Goal: Complete application form

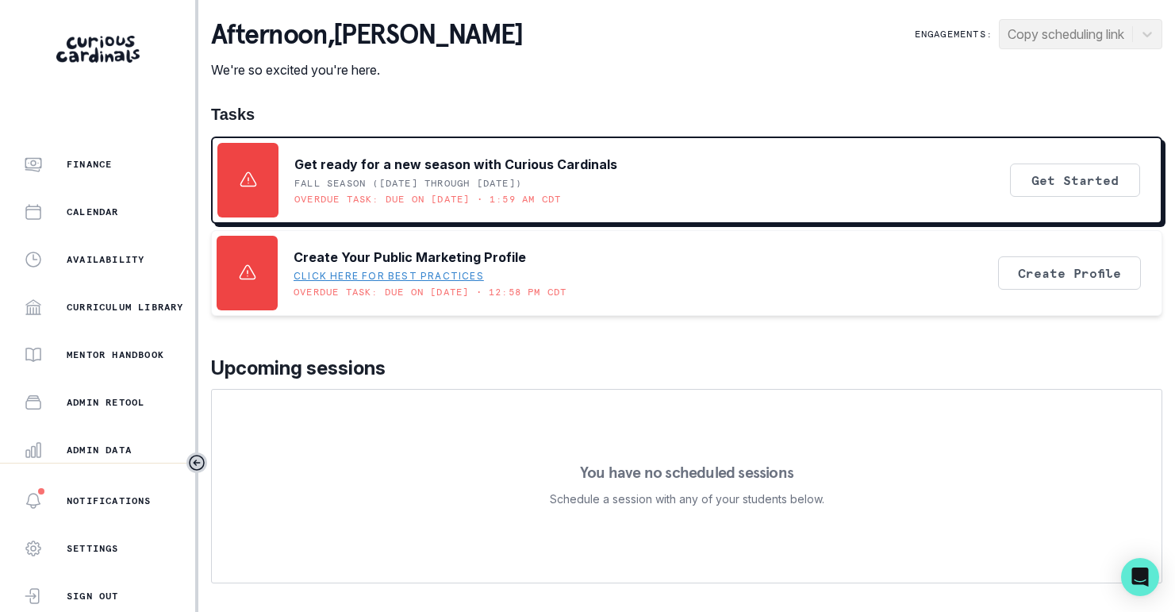
scroll to position [219, 0]
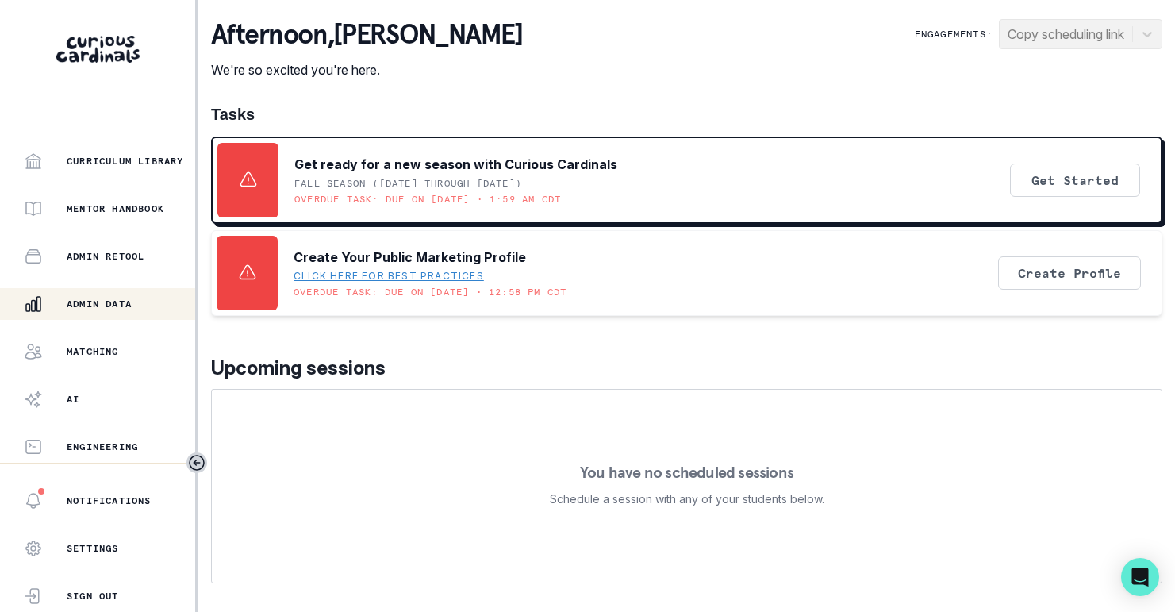
click at [77, 305] on p "Admin Data" at bounding box center [99, 304] width 65 height 13
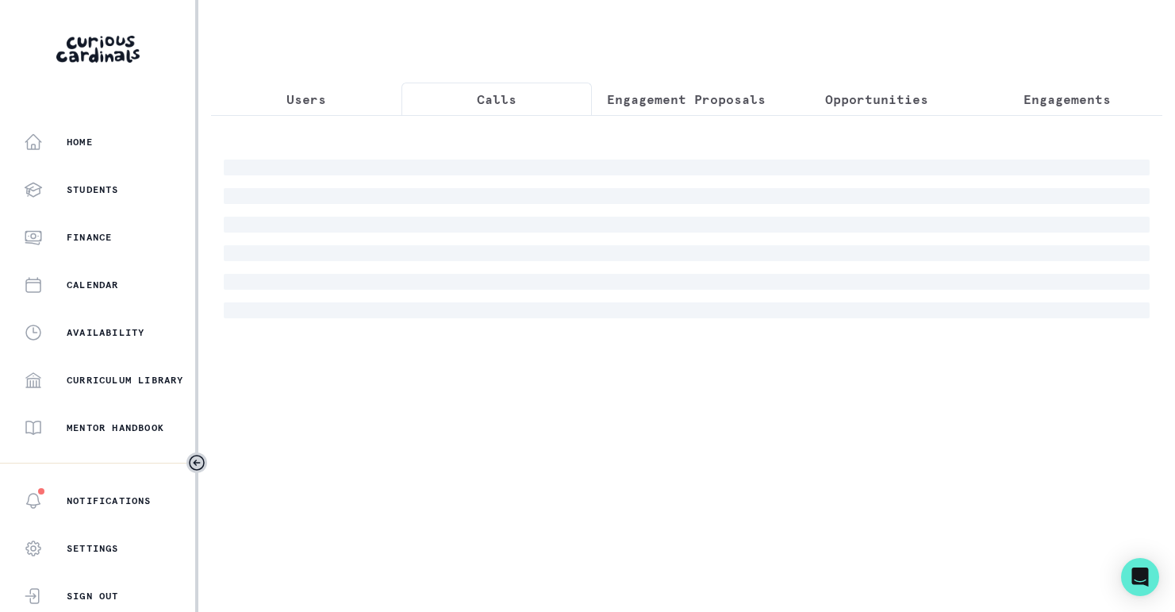
click at [475, 110] on button "Calls" at bounding box center [497, 99] width 190 height 33
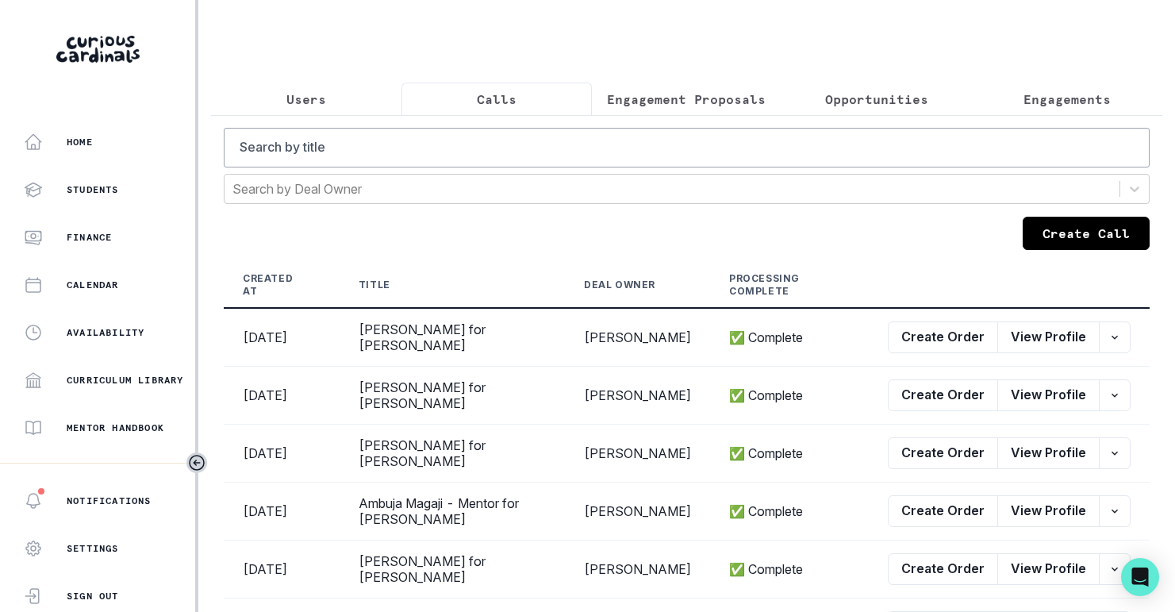
click at [1071, 240] on button "Create Call" at bounding box center [1086, 233] width 127 height 33
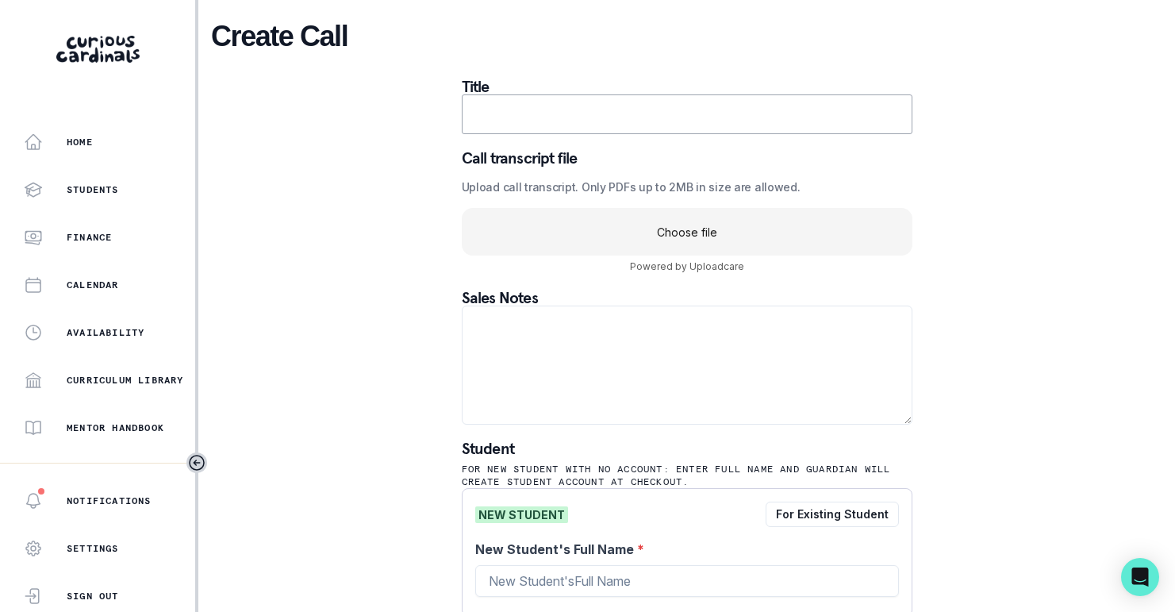
click at [756, 232] on uc-drop-area "Choose file" at bounding box center [687, 232] width 451 height 48
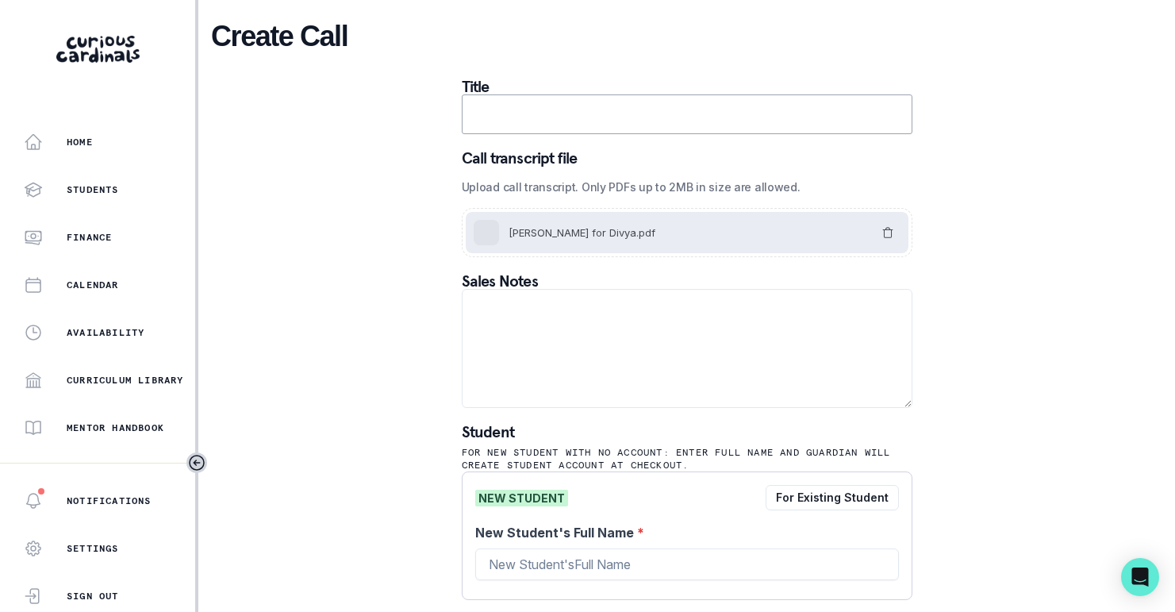
click at [592, 129] on input "text" at bounding box center [687, 114] width 451 height 40
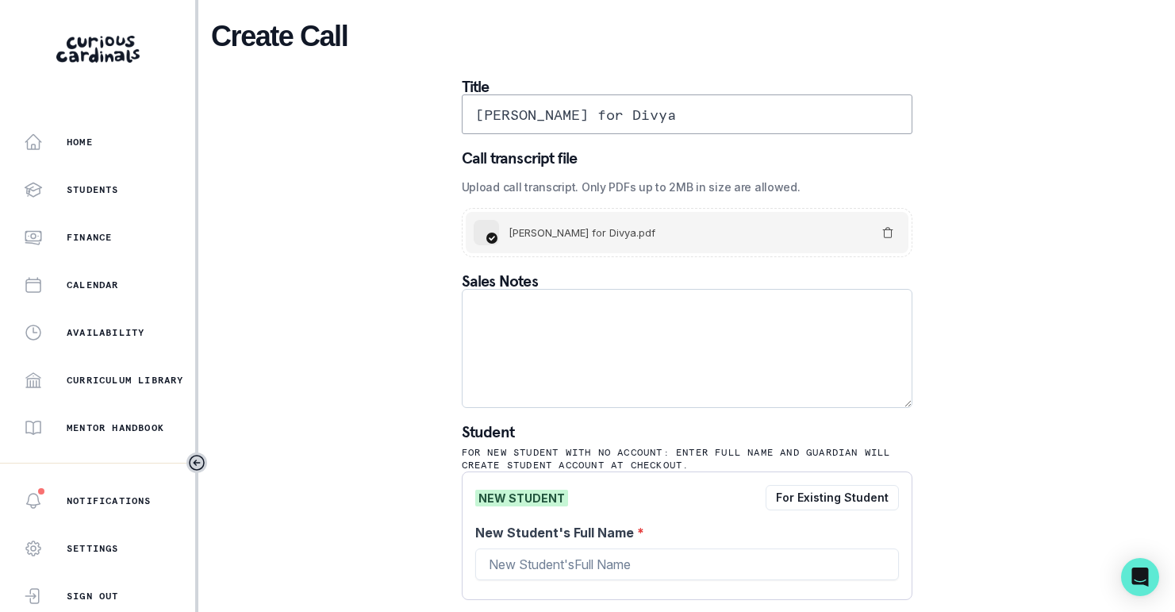
type input "[PERSON_NAME] for Divya"
click at [791, 371] on textarea at bounding box center [687, 348] width 451 height 119
paste textarea "Please elaborate on your child’s goals or areas for growth: Sophomore with inte…"
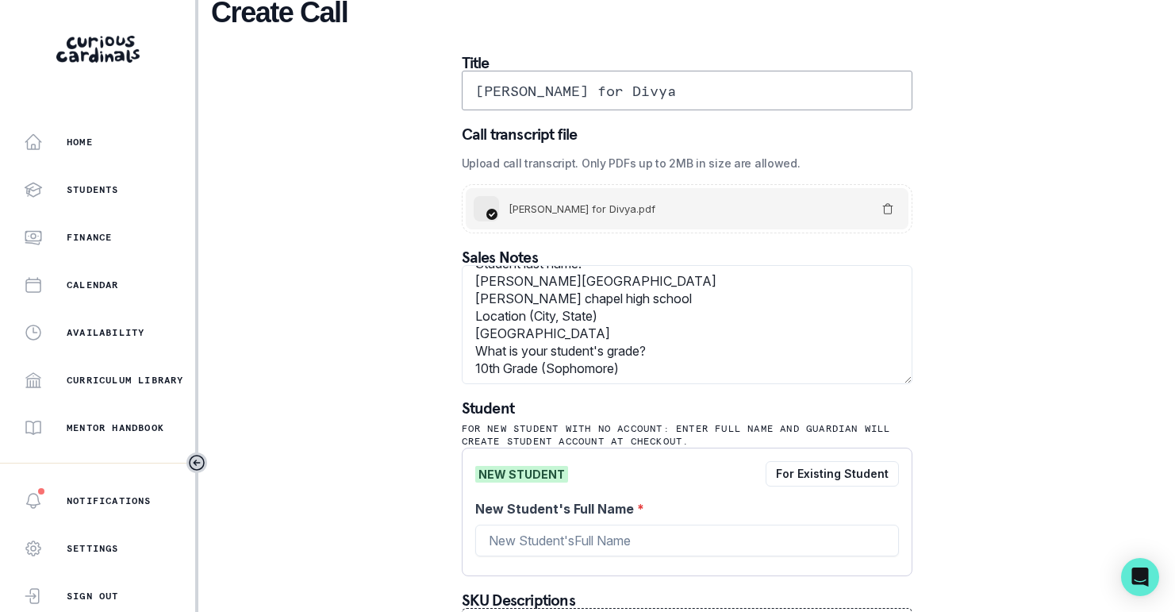
scroll to position [29, 0]
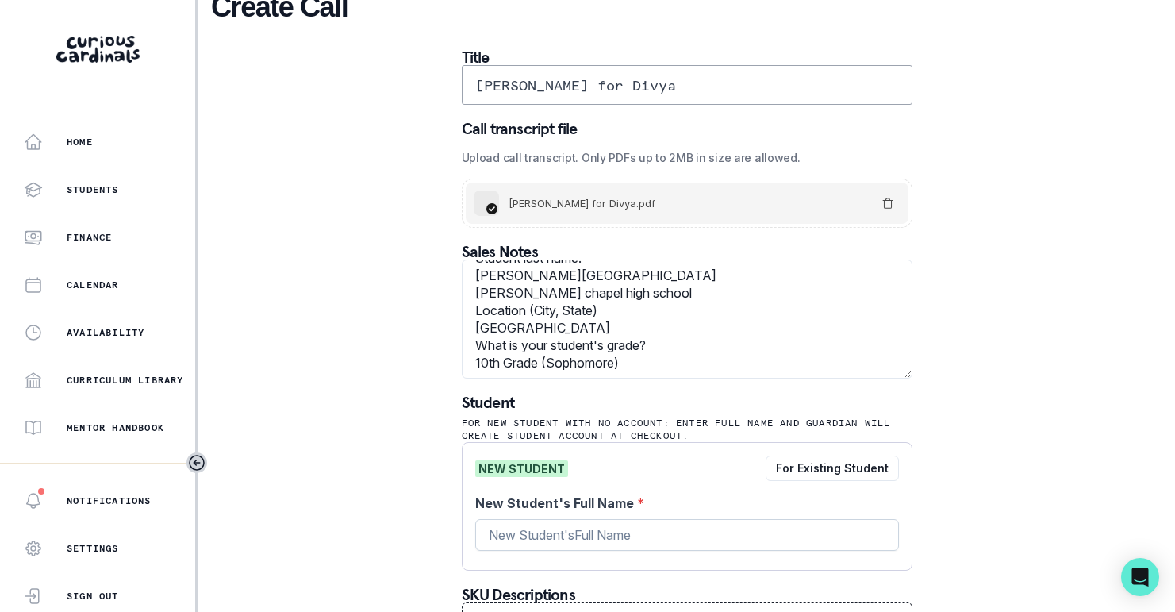
type textarea "Please elaborate on your child’s goals or areas for growth: Sophomore with inte…"
click at [698, 527] on input "New Student's Full Name *" at bounding box center [687, 535] width 424 height 32
drag, startPoint x: 515, startPoint y: 537, endPoint x: 463, endPoint y: 512, distance: 58.2
click at [463, 529] on div "NEW STUDENT For Existing Student New Student's Full Name * [PERSON_NAME]" at bounding box center [687, 506] width 451 height 129
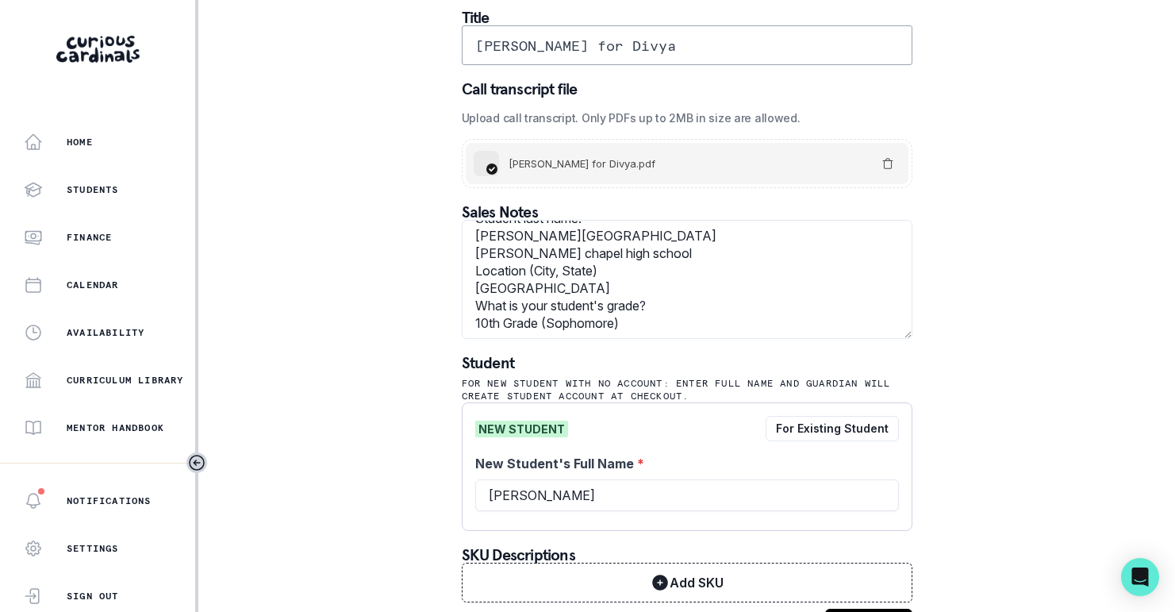
scroll to position [118, 0]
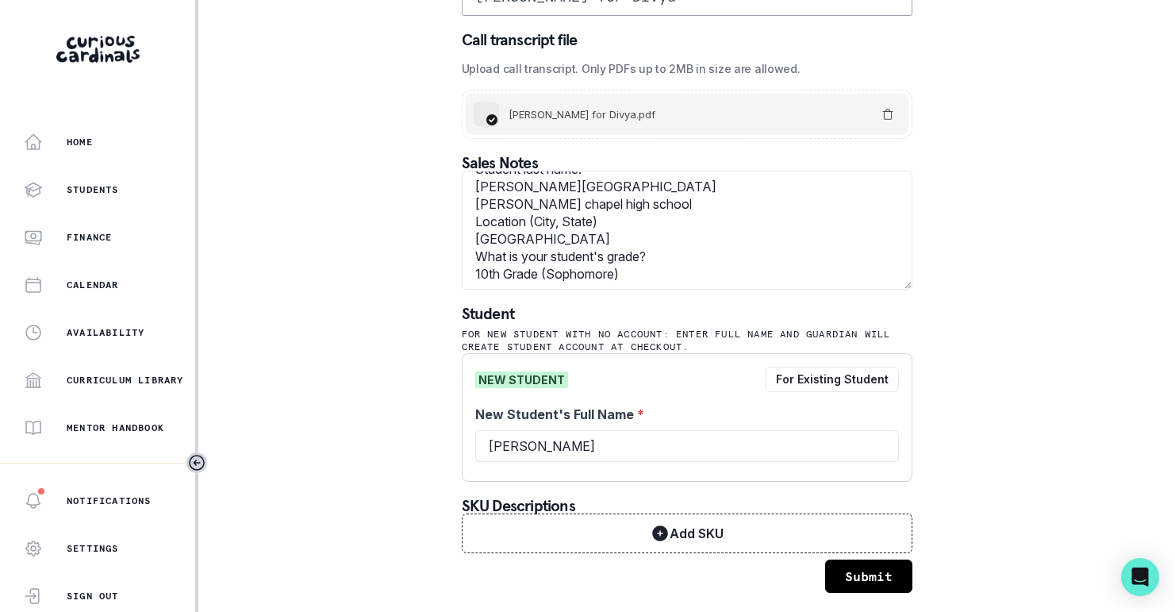
type input "[PERSON_NAME]"
click at [841, 565] on button "Submit" at bounding box center [868, 575] width 87 height 33
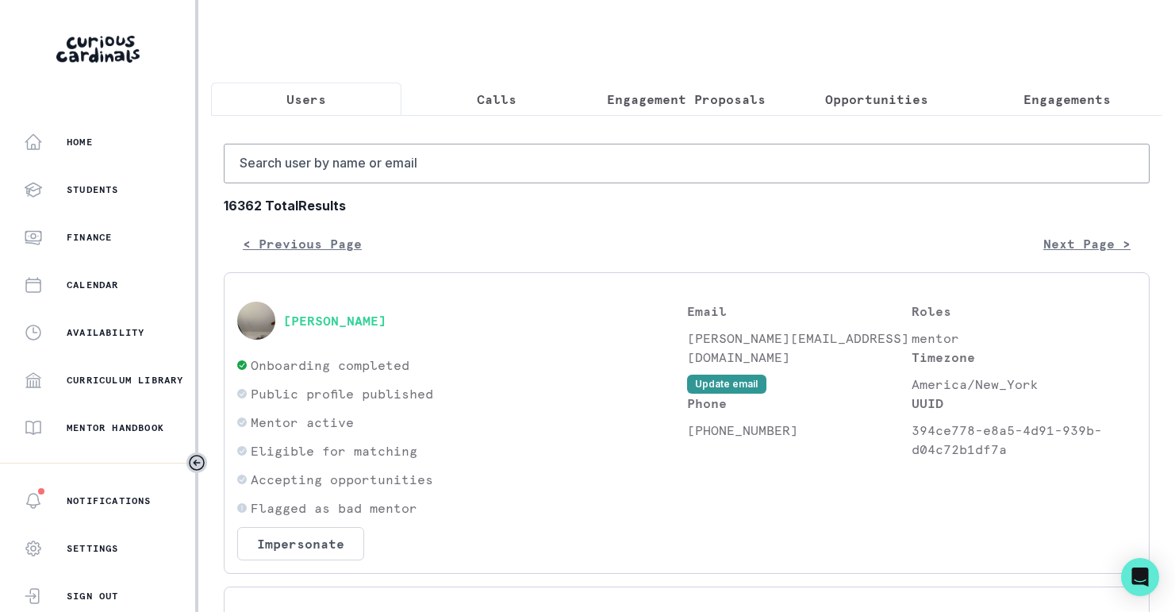
click at [505, 100] on p "Calls" at bounding box center [497, 99] width 40 height 19
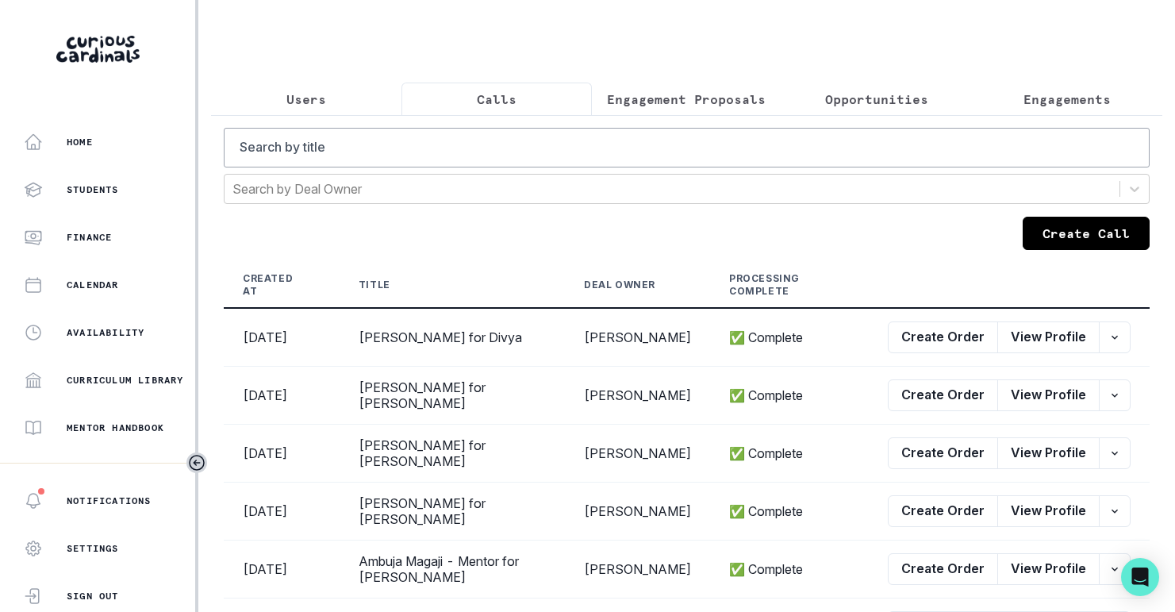
click at [1072, 236] on button "Create Call" at bounding box center [1086, 233] width 127 height 33
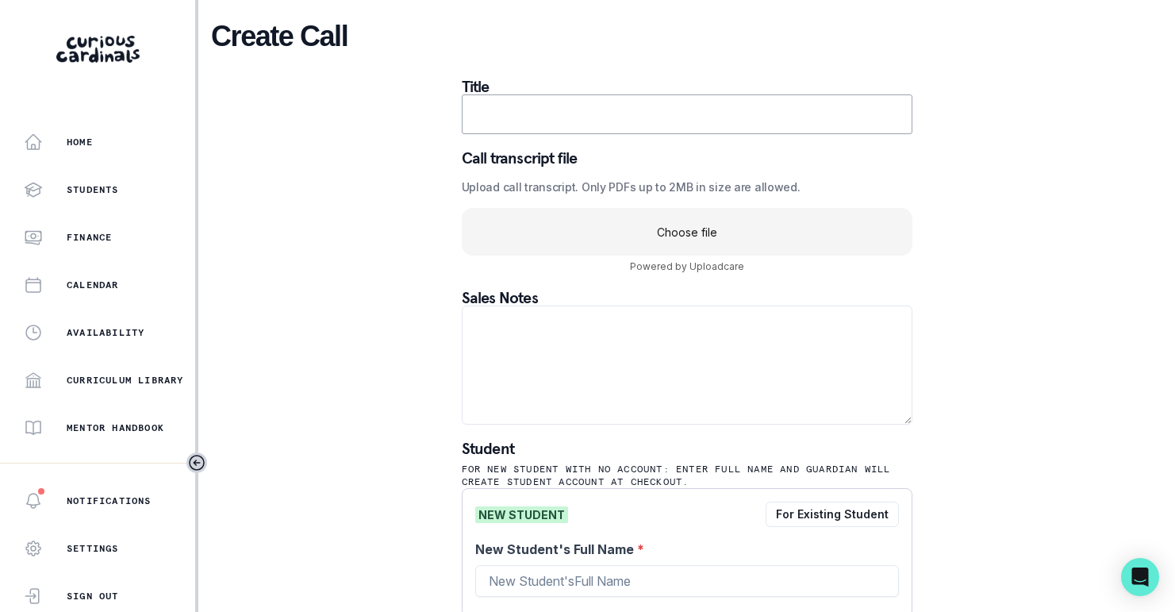
click at [665, 223] on uc-drop-area "Choose file" at bounding box center [687, 232] width 451 height 48
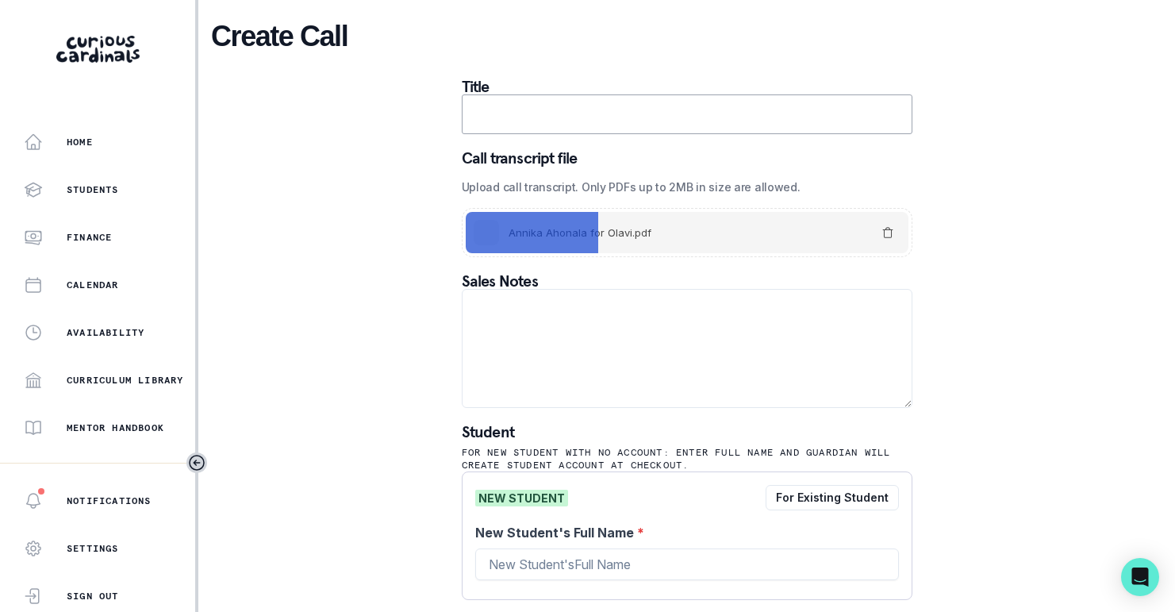
click at [583, 116] on input "text" at bounding box center [687, 114] width 451 height 40
type input "Annika Ahonala for Olavi"
click at [686, 348] on textarea at bounding box center [687, 348] width 451 height 119
paste textarea "Please elaborate on your child’s goals or areas for growth: AP Chemistry tutori…"
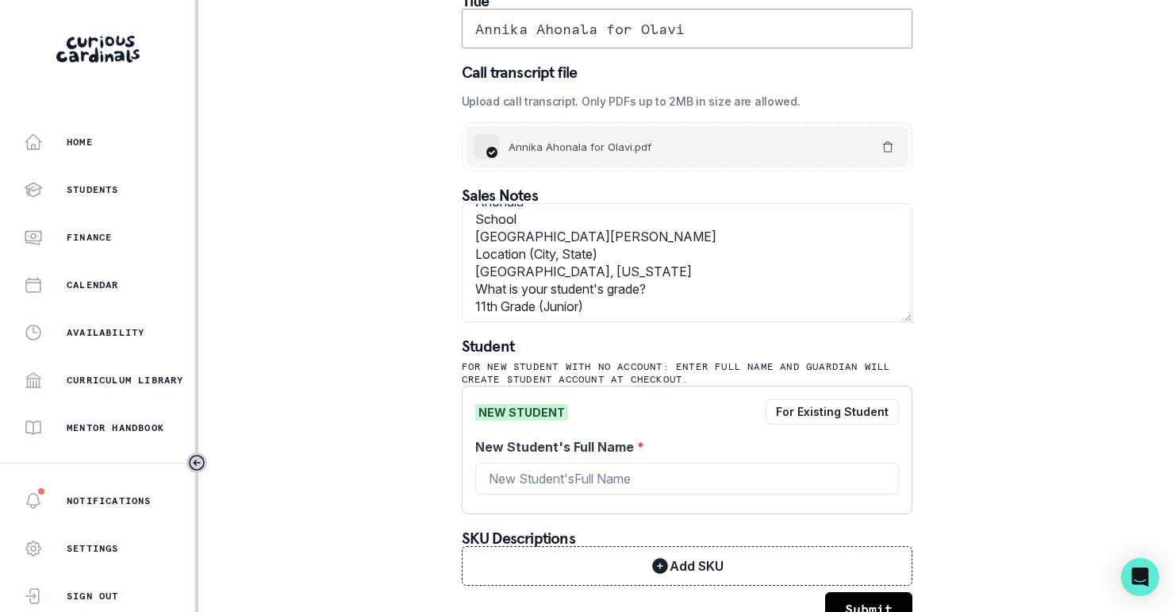
scroll to position [117, 0]
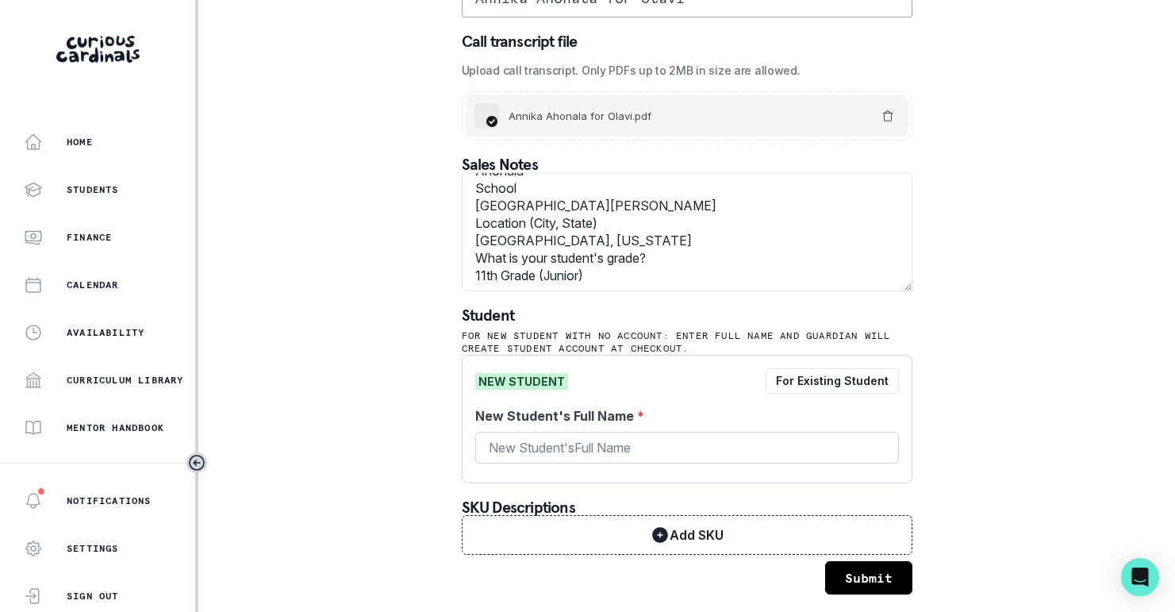
type textarea "Please elaborate on your child’s goals or areas for growth: AP Chemistry tutori…"
click at [639, 459] on input "New Student's Full Name *" at bounding box center [687, 448] width 424 height 32
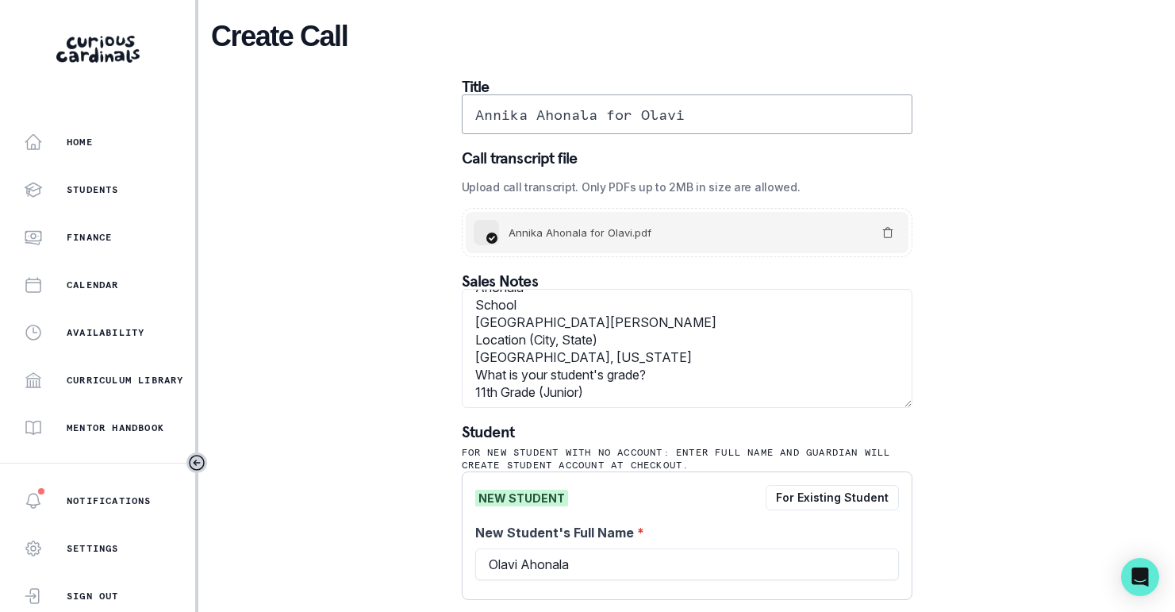
scroll to position [118, 0]
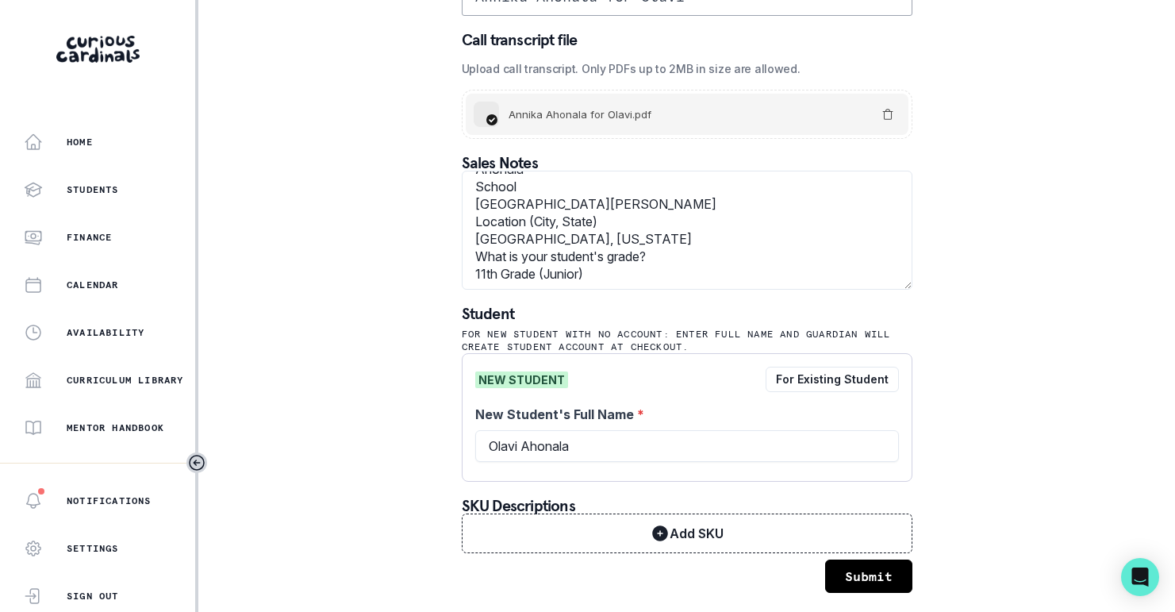
type input "Olavi Ahonala"
click at [840, 575] on button "Submit" at bounding box center [868, 575] width 87 height 33
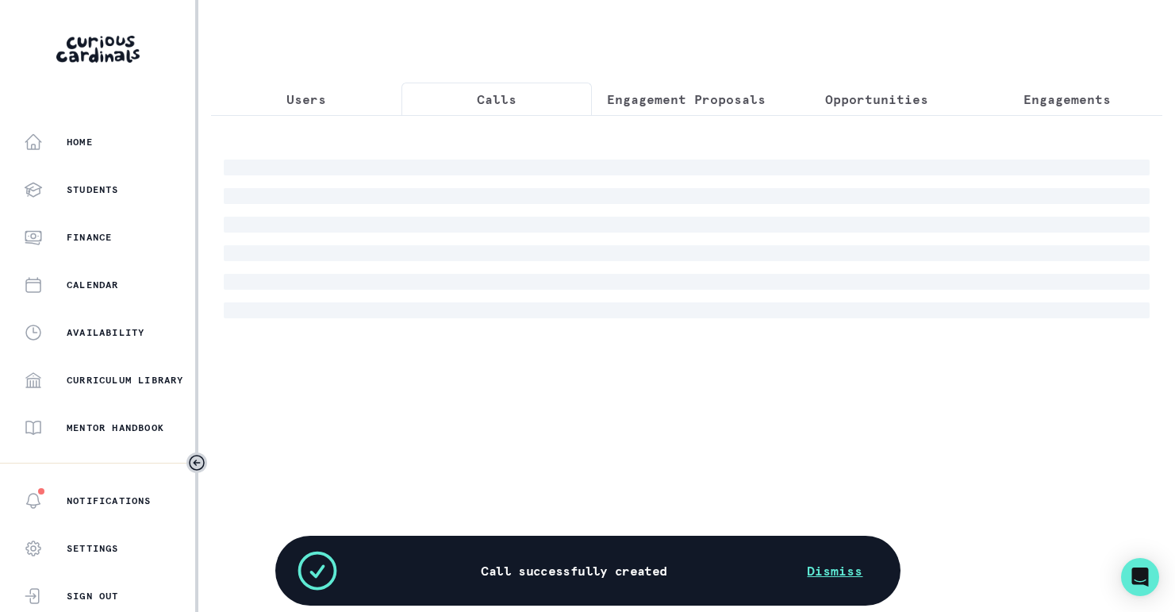
click at [480, 94] on p "Calls" at bounding box center [497, 99] width 40 height 19
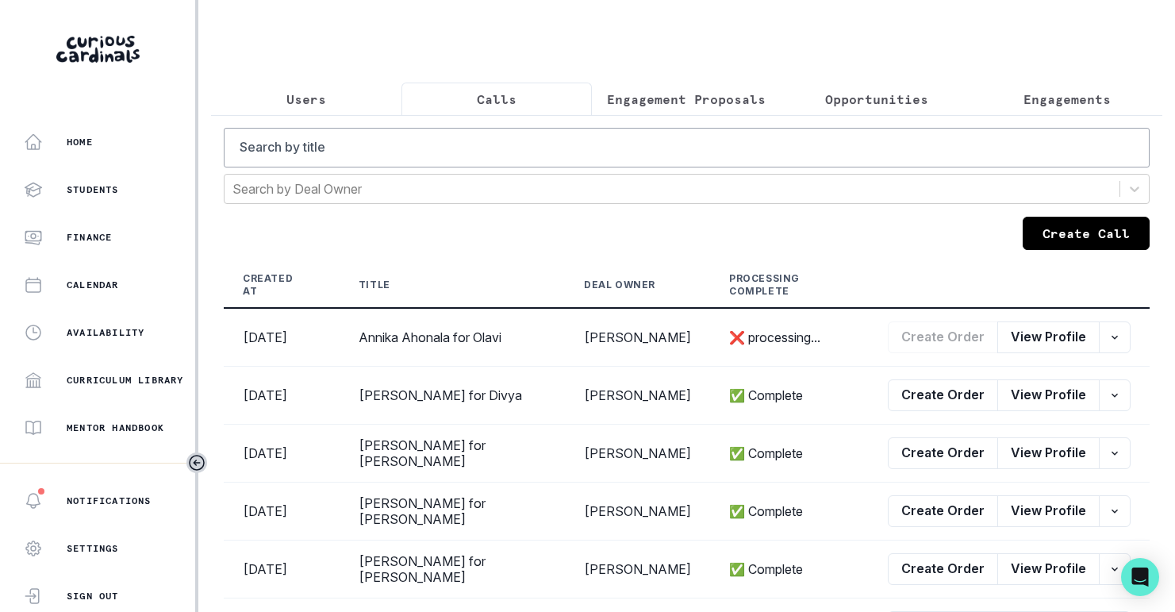
click at [882, 106] on p "Opportunities" at bounding box center [876, 99] width 103 height 19
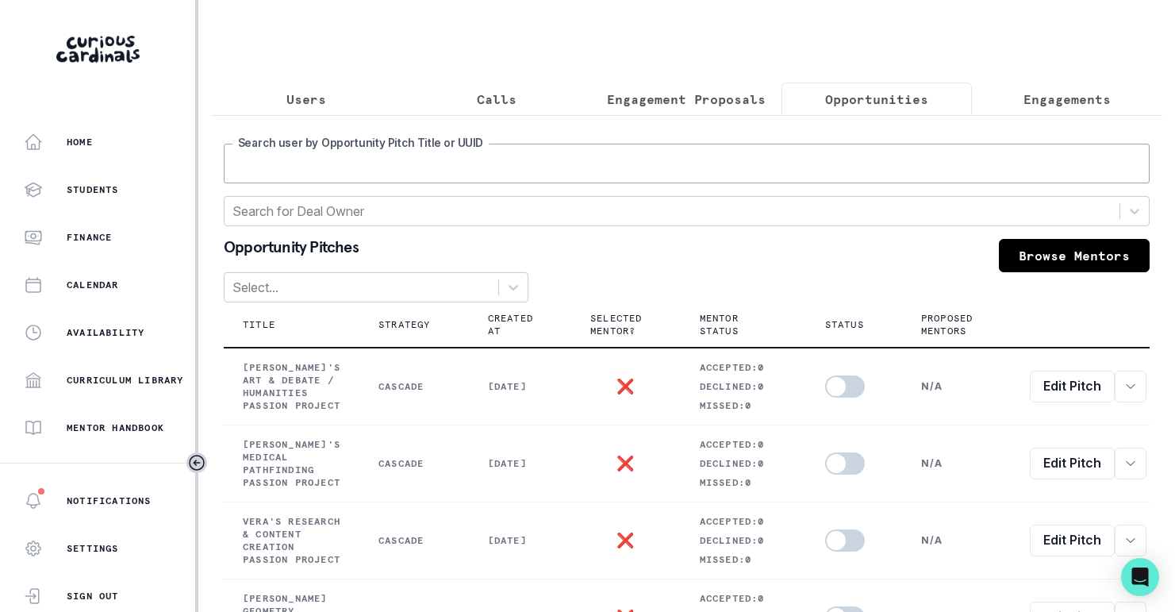
click at [763, 157] on input "Search user by Opportunity Pitch Title or UUID" at bounding box center [687, 164] width 926 height 40
type input "[PERSON_NAME]"
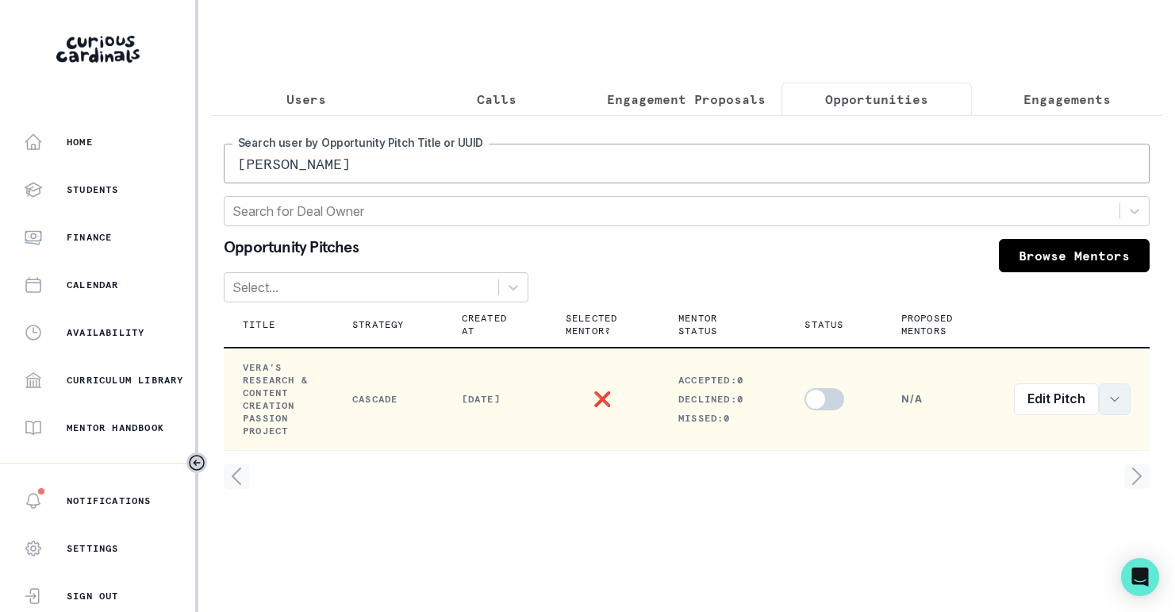
click at [1107, 386] on button "row menu" at bounding box center [1115, 399] width 32 height 32
click at [1049, 439] on button "View order" at bounding box center [1022, 441] width 216 height 25
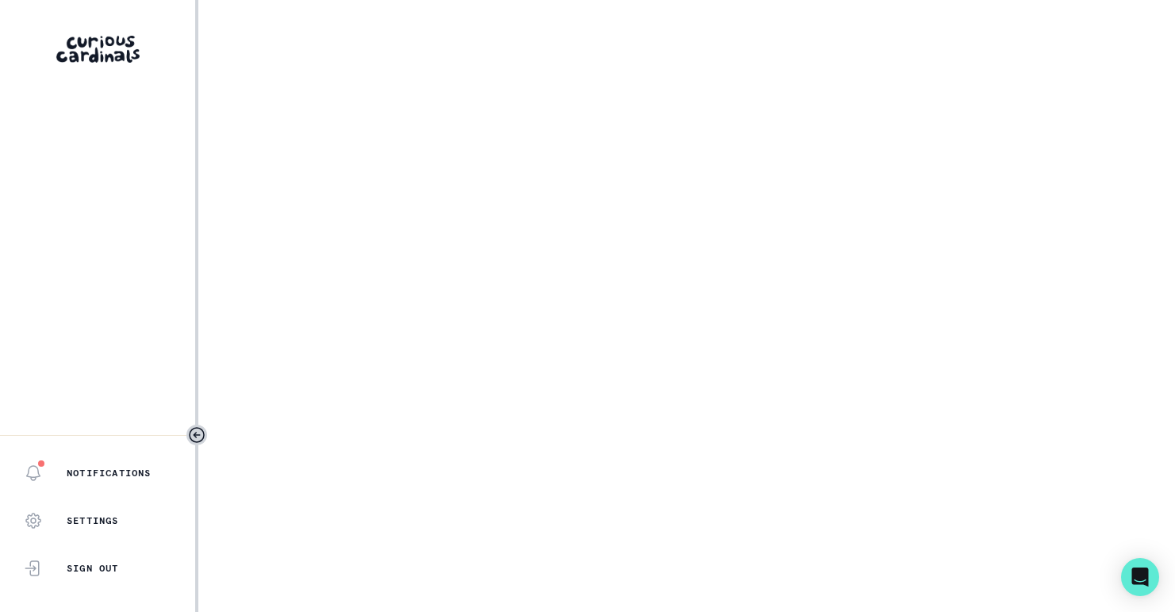
select select "2e0e0867-17d0-41a8-92b9-7b446b3bc83e"
select select "519877f8-d88f-48d5-b35a-d9ce14346d72"
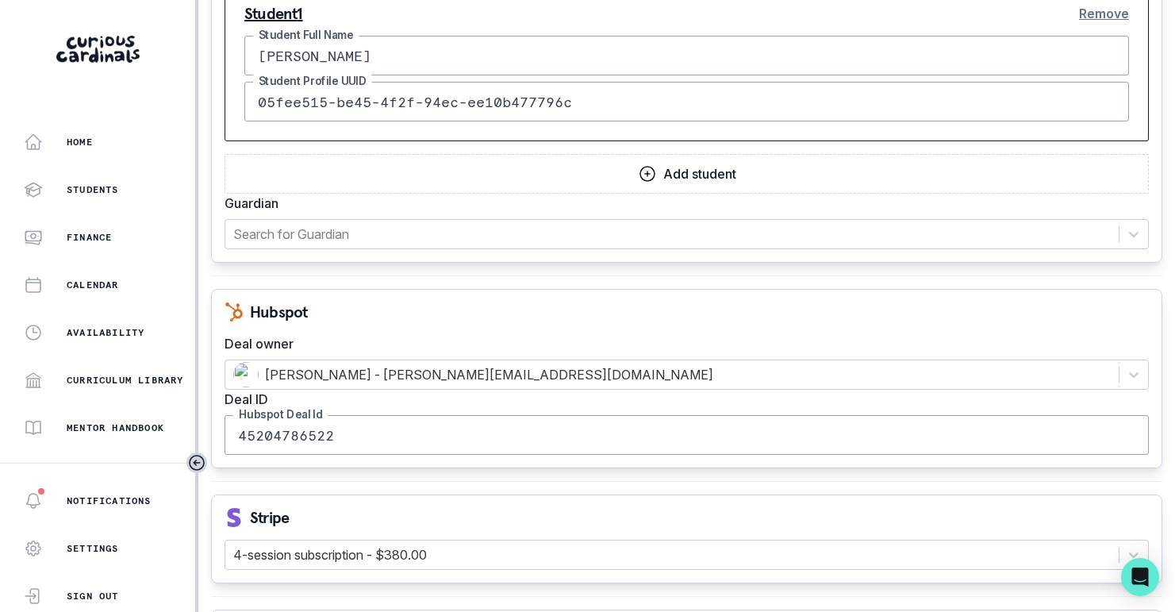
scroll to position [1970, 0]
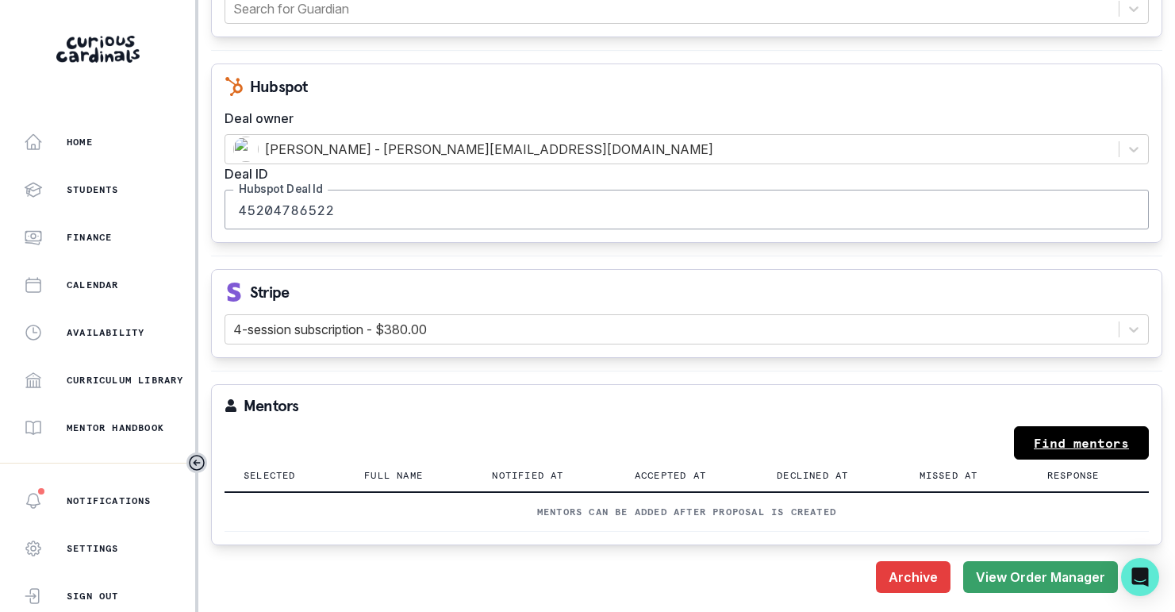
click at [1034, 453] on link "Find mentors" at bounding box center [1081, 442] width 135 height 33
